Goal: Task Accomplishment & Management: Manage account settings

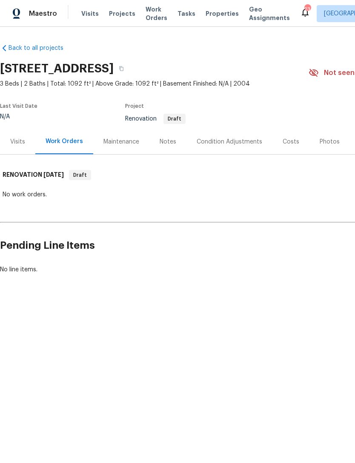
click at [237, 142] on div "Condition Adjustments" at bounding box center [230, 141] width 66 height 9
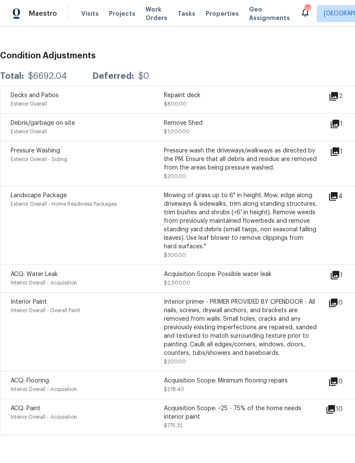
scroll to position [130, 0]
click at [339, 276] on icon at bounding box center [335, 275] width 9 height 9
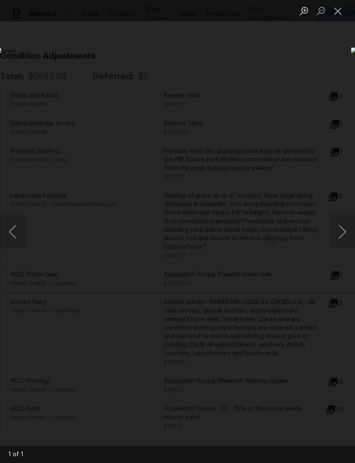
click at [336, 6] on button "Close lightbox" at bounding box center [337, 10] width 17 height 15
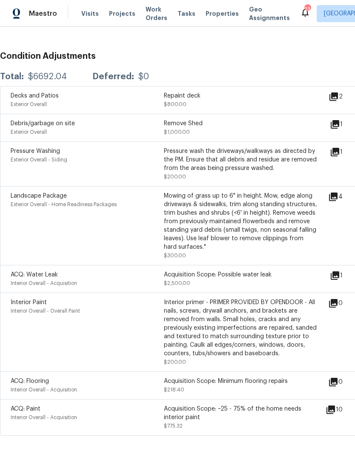
click at [339, 123] on icon at bounding box center [335, 124] width 9 height 9
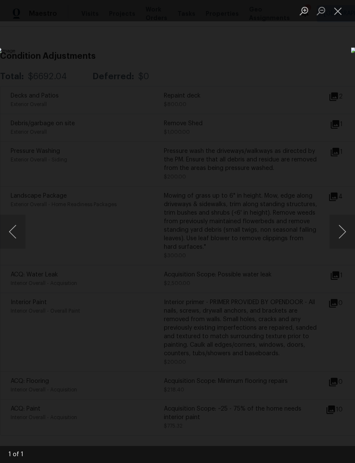
click at [343, 9] on button "Close lightbox" at bounding box center [337, 10] width 17 height 15
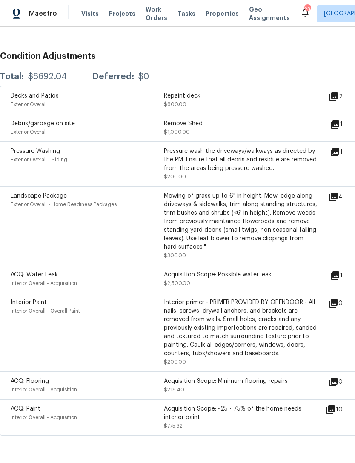
click at [337, 101] on icon at bounding box center [333, 96] width 9 height 9
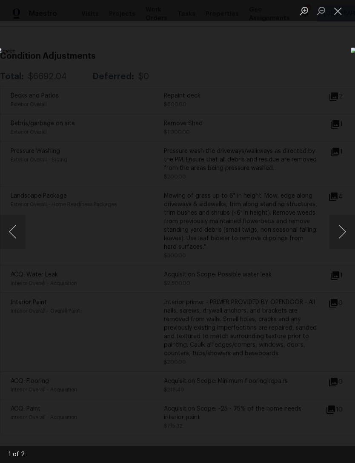
click at [338, 15] on button "Close lightbox" at bounding box center [337, 10] width 17 height 15
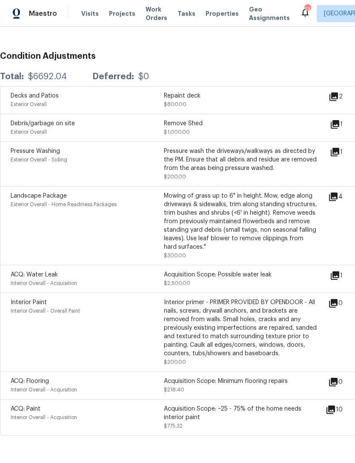
scroll to position [27, 0]
click at [335, 405] on icon at bounding box center [330, 409] width 9 height 9
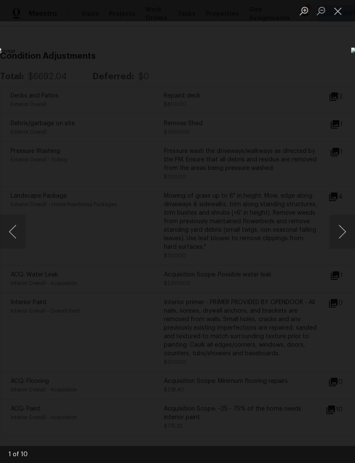
click at [341, 234] on button "Next image" at bounding box center [342, 231] width 26 height 34
click at [343, 234] on button "Next image" at bounding box center [342, 231] width 26 height 34
click at [349, 237] on button "Next image" at bounding box center [342, 231] width 26 height 34
click at [340, 233] on button "Next image" at bounding box center [342, 231] width 26 height 34
click at [340, 232] on button "Next image" at bounding box center [342, 231] width 26 height 34
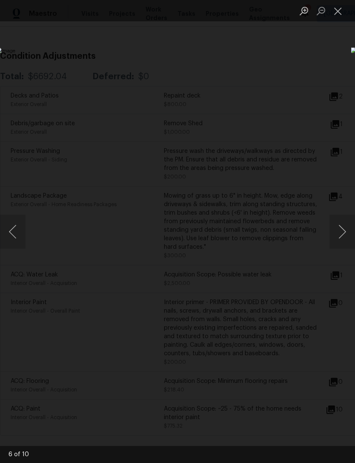
click at [345, 231] on button "Next image" at bounding box center [342, 231] width 26 height 34
click at [343, 229] on button "Next image" at bounding box center [342, 231] width 26 height 34
click at [340, 228] on button "Next image" at bounding box center [342, 231] width 26 height 34
click at [343, 8] on button "Close lightbox" at bounding box center [337, 10] width 17 height 15
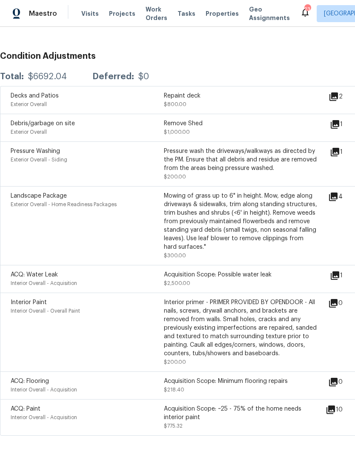
scroll to position [0, 0]
